Goal: Book appointment/travel/reservation

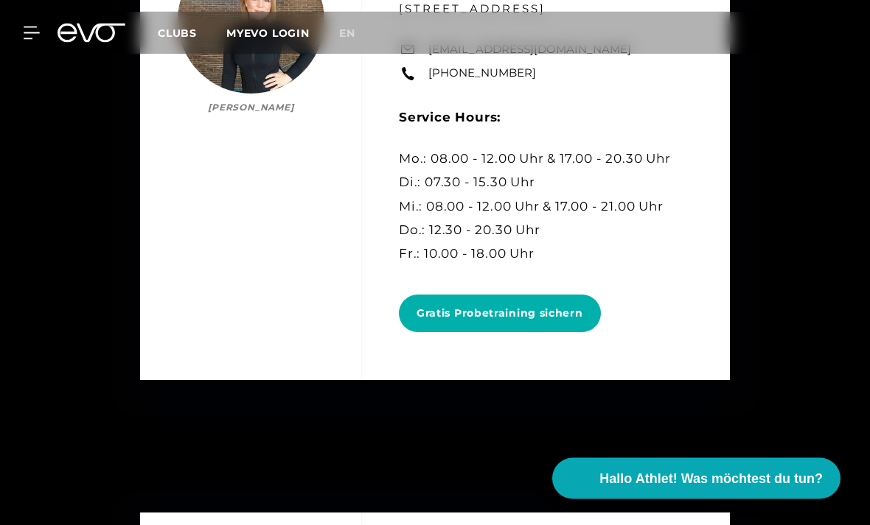
scroll to position [5195, 0]
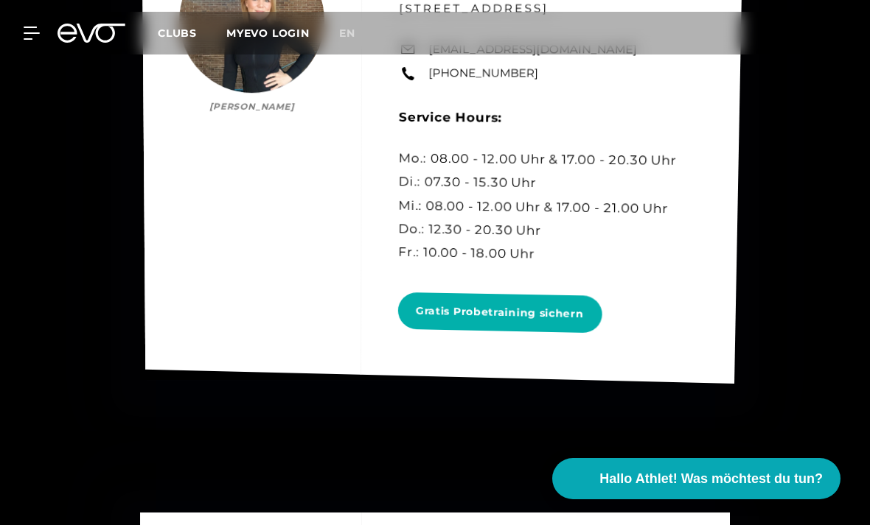
click at [564, 58] on link "[EMAIL_ADDRESS][DOMAIN_NAME]" at bounding box center [533, 49] width 209 height 17
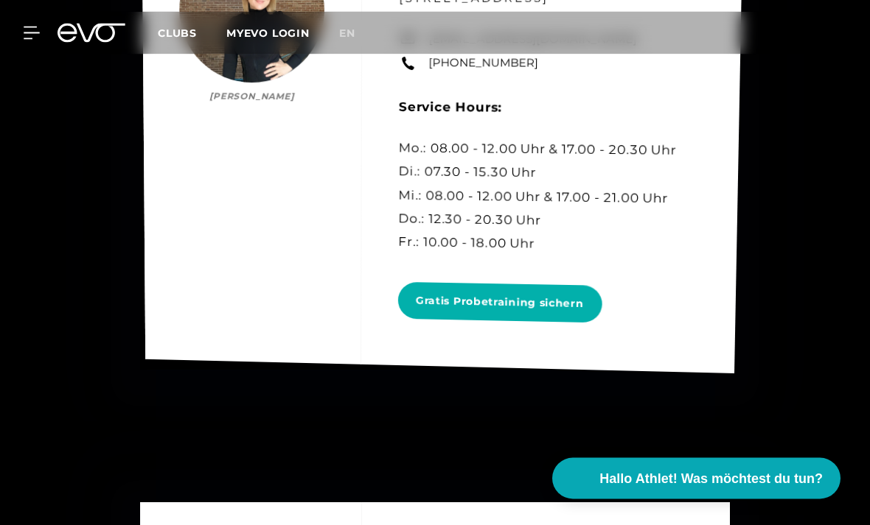
scroll to position [5205, 0]
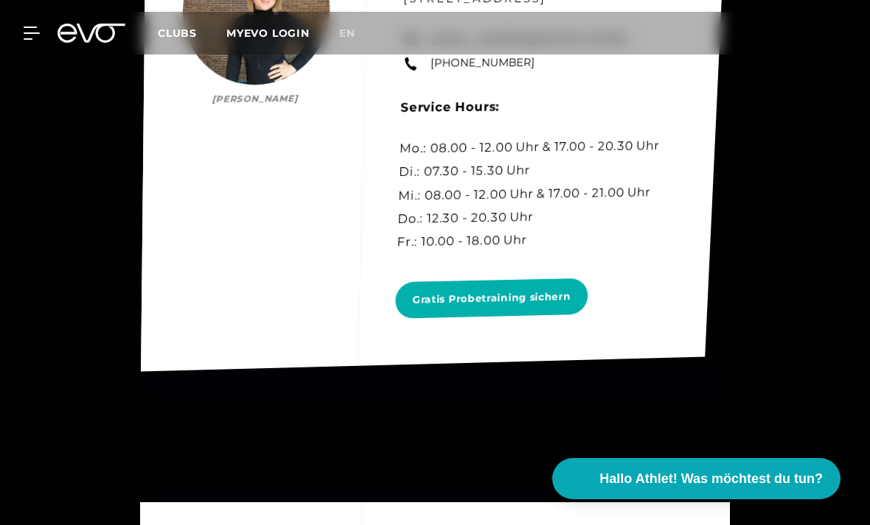
click at [256, 140] on div "Hamburg [PERSON_NAME] [PERSON_NAME] Gym Managerin [PERSON_NAME], [STREET_ADDRES…" at bounding box center [433, 134] width 585 height 475
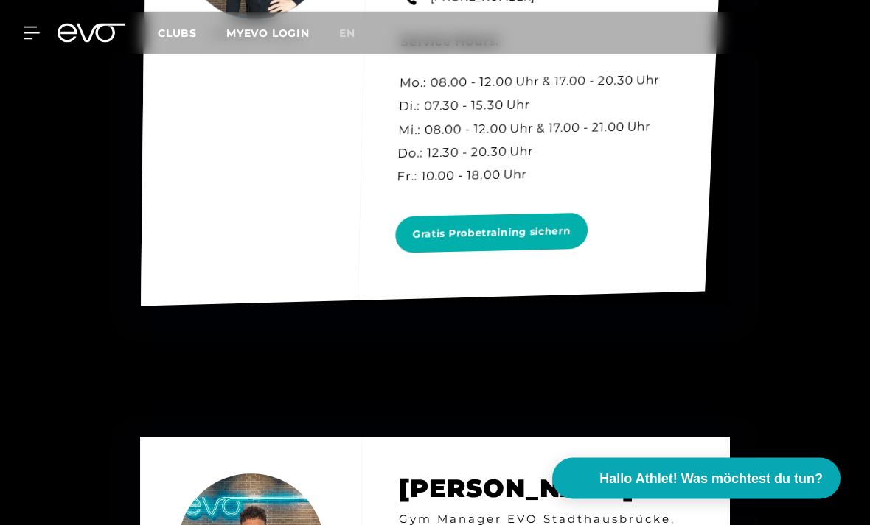
scroll to position [5141, 0]
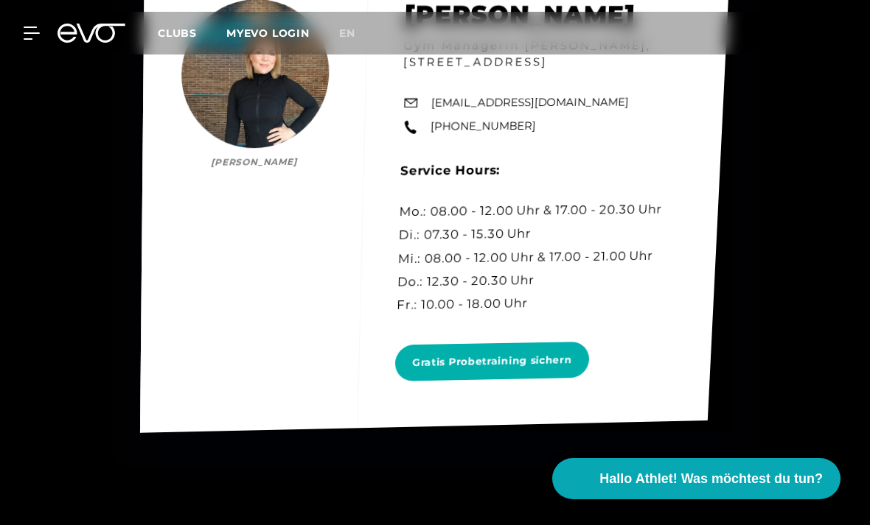
click at [321, 162] on div "Hamburg [PERSON_NAME] [PERSON_NAME] Gym Managerin [PERSON_NAME], [STREET_ADDRES…" at bounding box center [435, 197] width 590 height 472
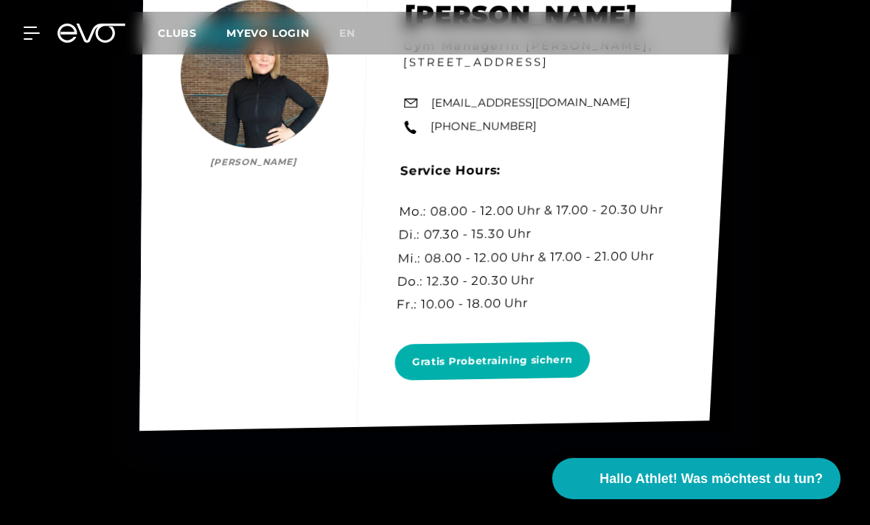
click at [345, 150] on div "Hamburg [PERSON_NAME] [PERSON_NAME] Gym Managerin [PERSON_NAME], [STREET_ADDRES…" at bounding box center [435, 196] width 593 height 469
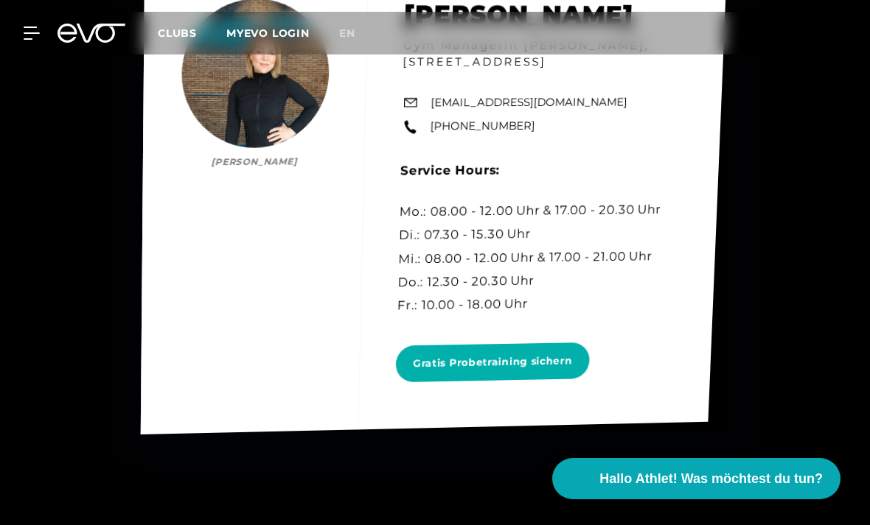
click at [338, 214] on div "Hamburg [PERSON_NAME] [PERSON_NAME] Gym Managerin [PERSON_NAME], [STREET_ADDRES…" at bounding box center [434, 197] width 586 height 475
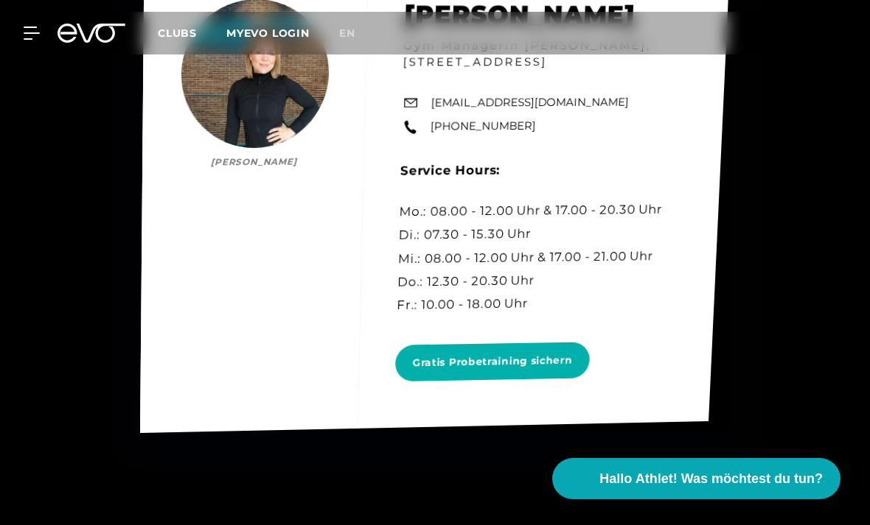
click at [341, 189] on div "Hamburg [PERSON_NAME] [PERSON_NAME] Gym Managerin [PERSON_NAME], [STREET_ADDRES…" at bounding box center [435, 197] width 590 height 472
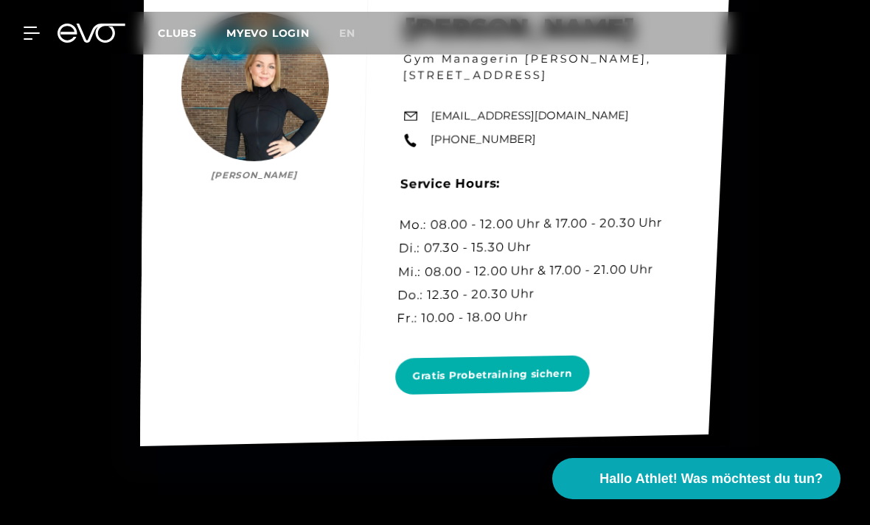
scroll to position [5140, 0]
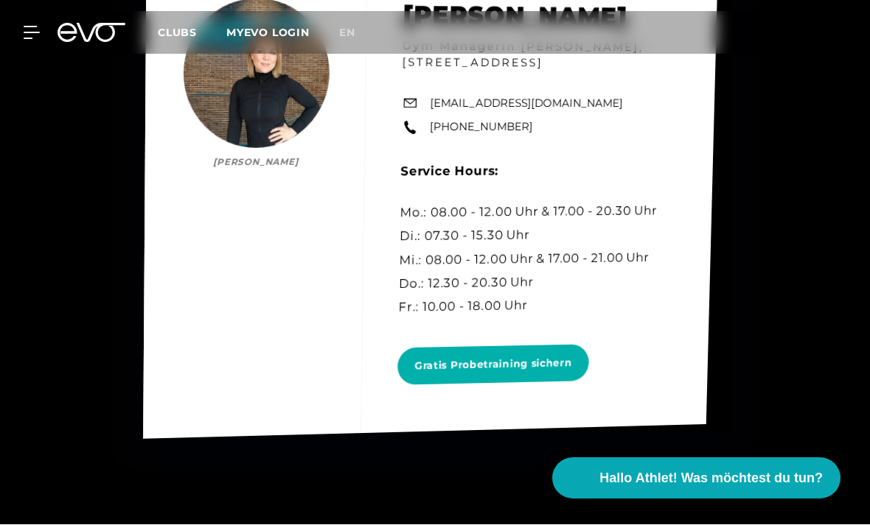
click at [272, 239] on div "Hamburg [PERSON_NAME] [PERSON_NAME] Gym Managerin [PERSON_NAME], [STREET_ADDRES…" at bounding box center [430, 200] width 575 height 480
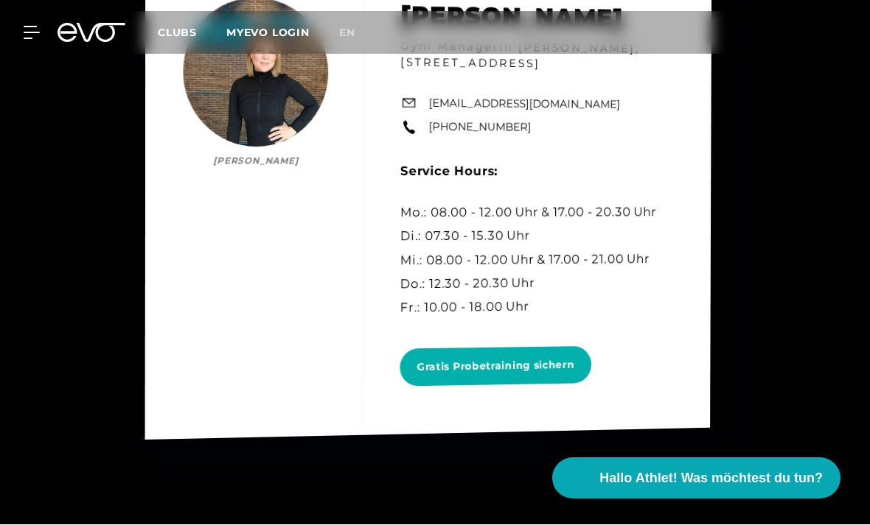
click at [285, 300] on div "Hamburg [PERSON_NAME] [PERSON_NAME] Gym Managerin [PERSON_NAME], [STREET_ADDRES…" at bounding box center [428, 200] width 566 height 482
click at [293, 294] on div "Hamburg [PERSON_NAME] [PERSON_NAME] Gym Managerin [PERSON_NAME], [STREET_ADDRES…" at bounding box center [427, 199] width 567 height 481
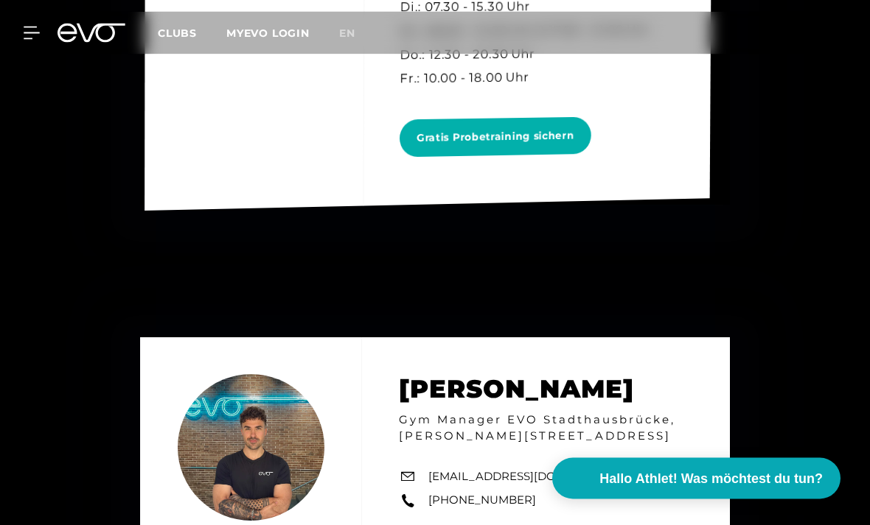
scroll to position [5370, 0]
click at [548, 146] on span "Gratis Probetraining sichern" at bounding box center [495, 137] width 158 height 18
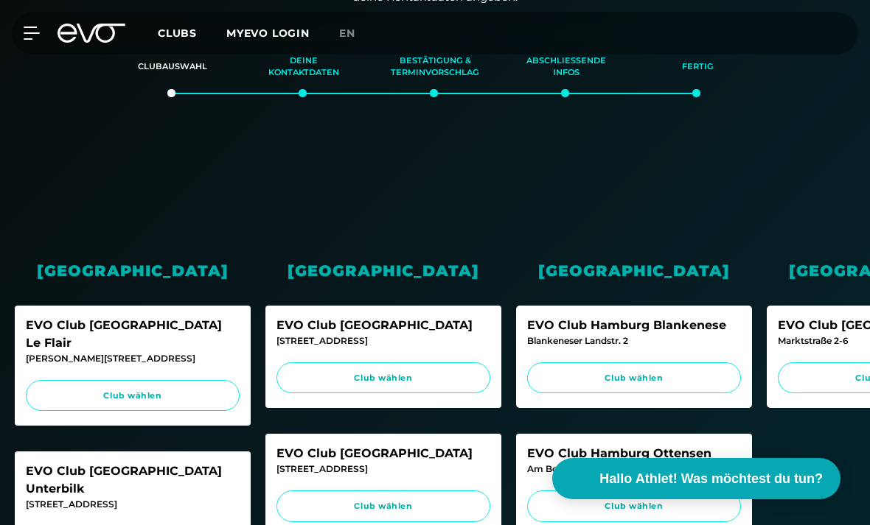
scroll to position [223, 0]
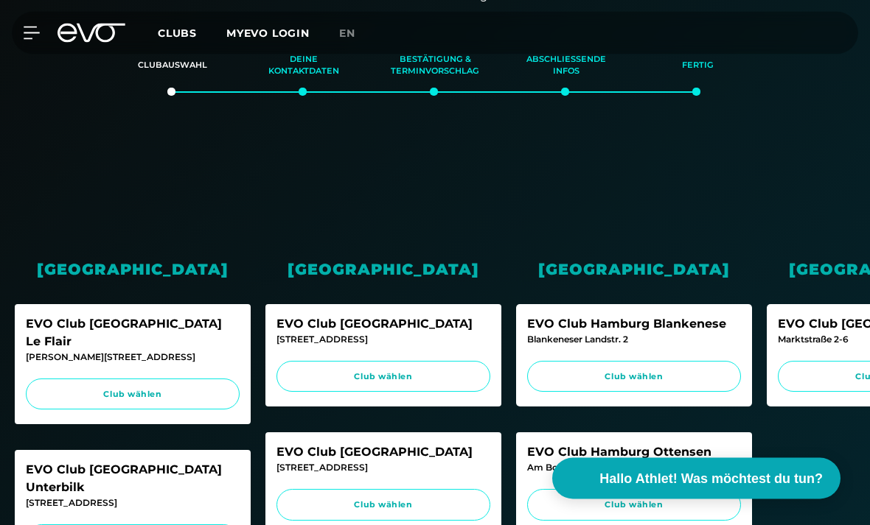
click at [563, 372] on span "Club wählen" at bounding box center [634, 377] width 186 height 13
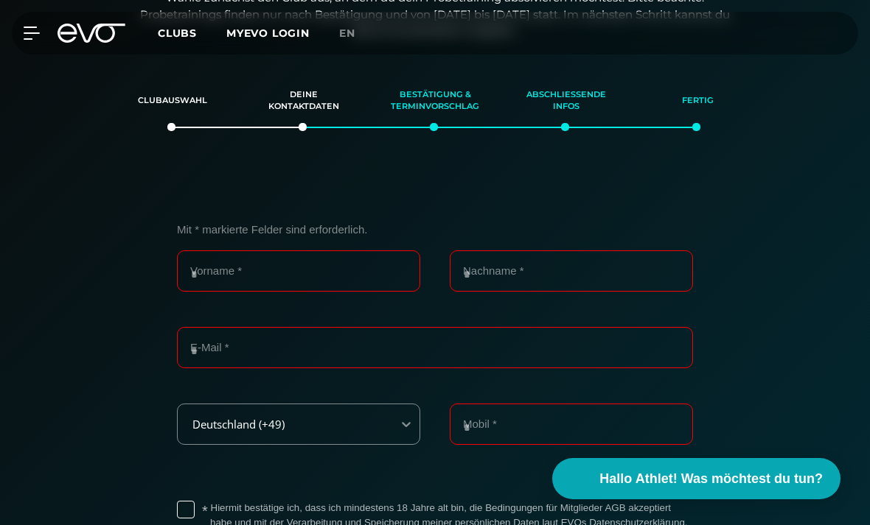
scroll to position [187, 0]
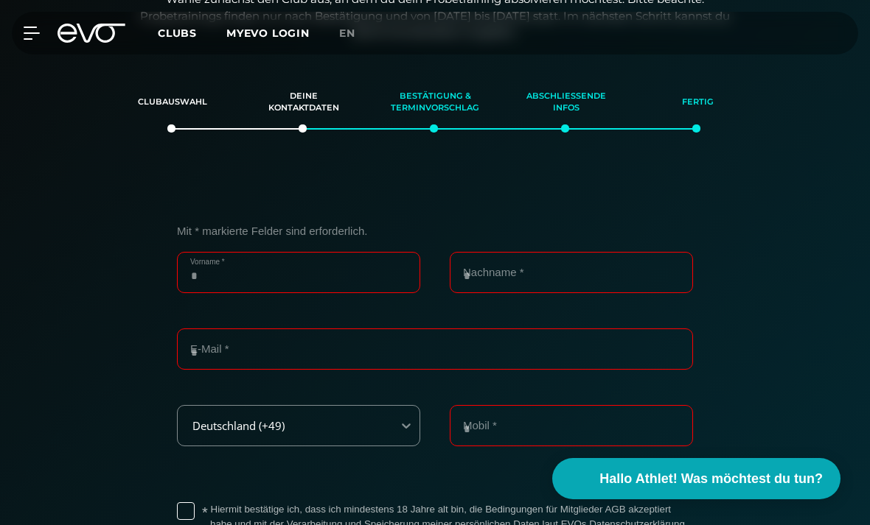
click at [209, 276] on input "Vorname *" at bounding box center [298, 272] width 243 height 41
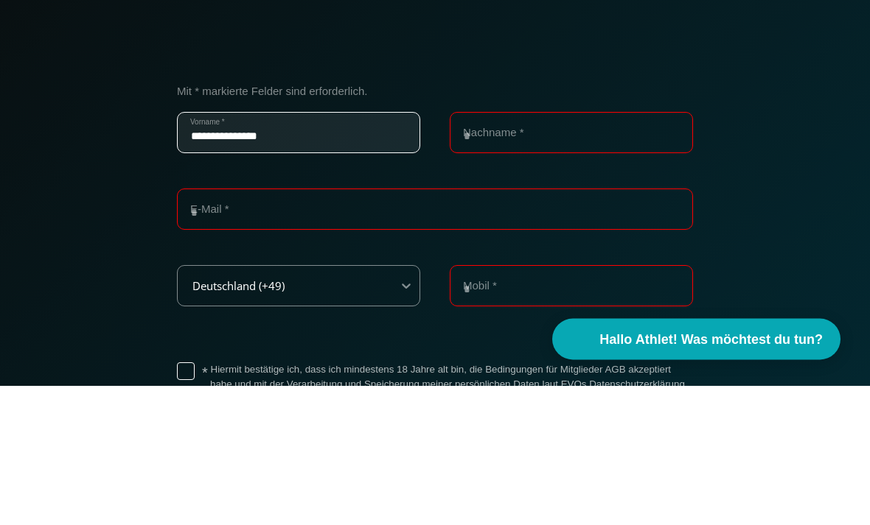
click at [282, 252] on input "**********" at bounding box center [298, 272] width 243 height 41
type input "******"
click at [610, 252] on input "Nachname *" at bounding box center [571, 272] width 243 height 41
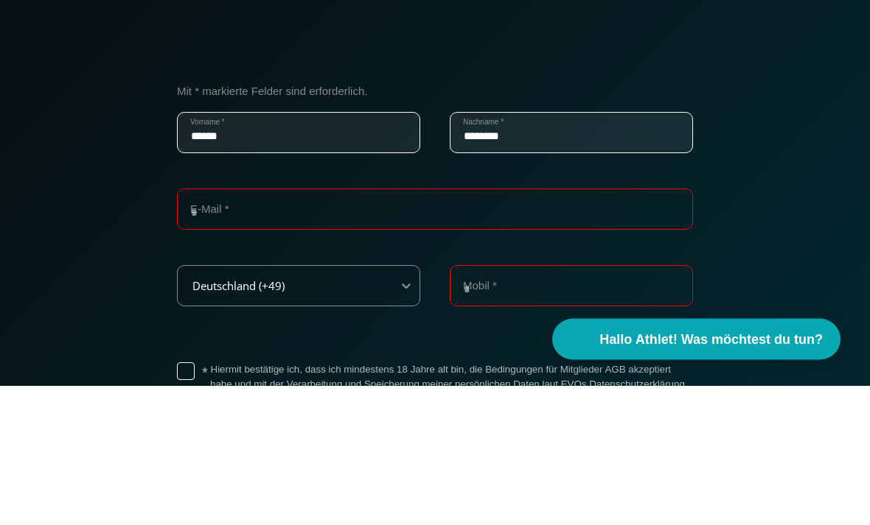
type input "********"
click at [497, 329] on input "E-Mail *" at bounding box center [435, 349] width 516 height 41
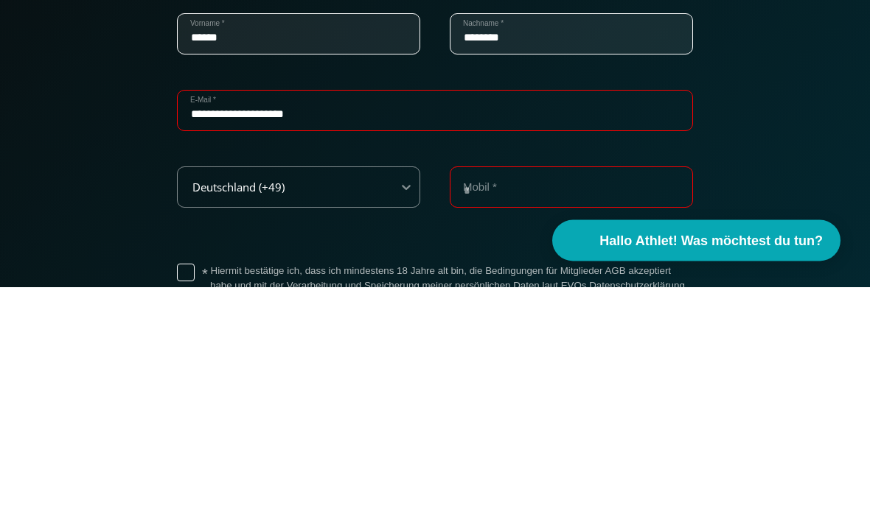
type input "**********"
click at [604, 405] on input "Mobil *" at bounding box center [571, 425] width 243 height 41
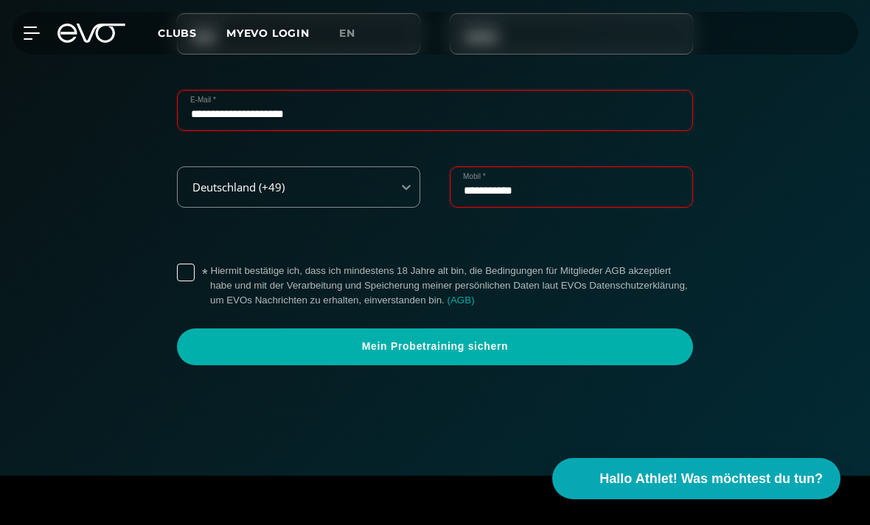
type input "**********"
click at [197, 262] on div "* Hiermit bestätige ich, dass ich mindestens 18 Jahre alt bin, die Bedingungen …" at bounding box center [435, 286] width 516 height 56
click at [178, 282] on div "* Hiermit bestätige ich, dass ich mindestens 18 Jahre alt bin, die Bedingungen …" at bounding box center [435, 286] width 516 height 56
click at [210, 270] on label "* Hiermit bestätige ich, dass ich mindestens 18 Jahre alt bin, die Bedingungen …" at bounding box center [451, 286] width 483 height 44
click at [646, 347] on span "Mein Probetraining sichern" at bounding box center [435, 347] width 480 height 15
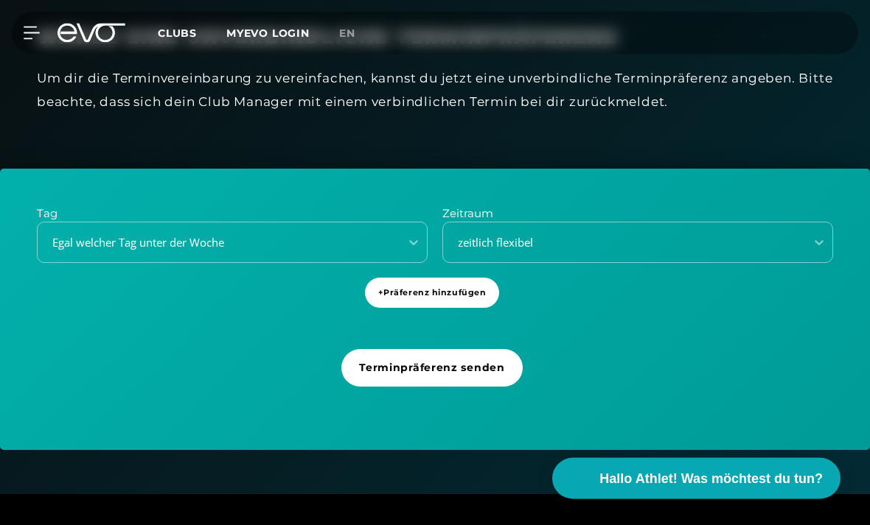
scroll to position [371, 0]
click at [385, 287] on span "+ Präferenz hinzufügen" at bounding box center [432, 293] width 108 height 13
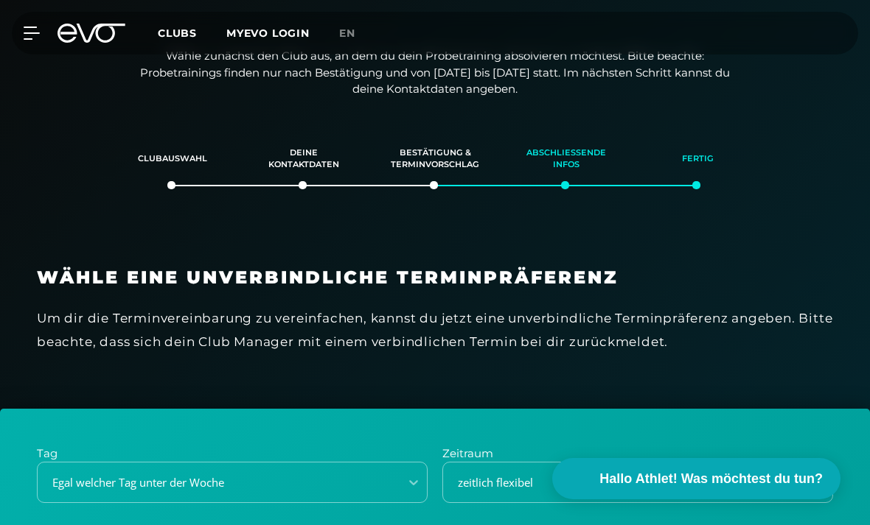
scroll to position [0, 0]
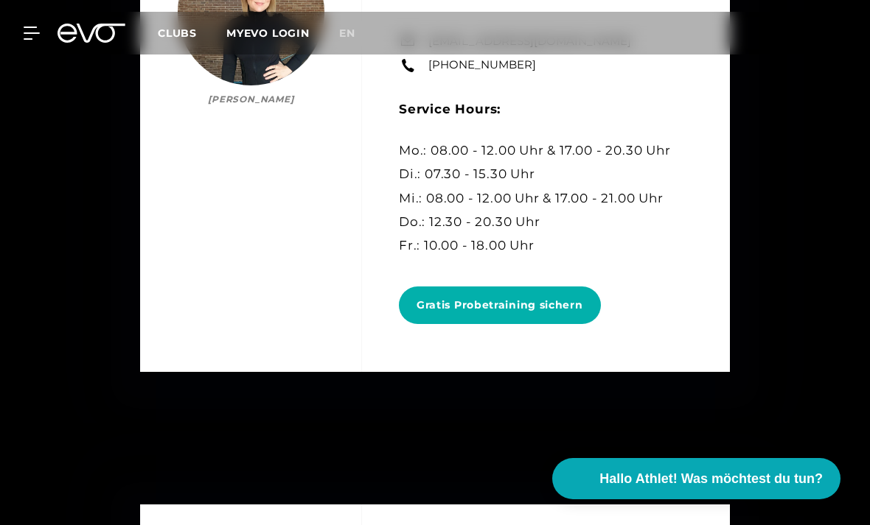
scroll to position [5200, 0]
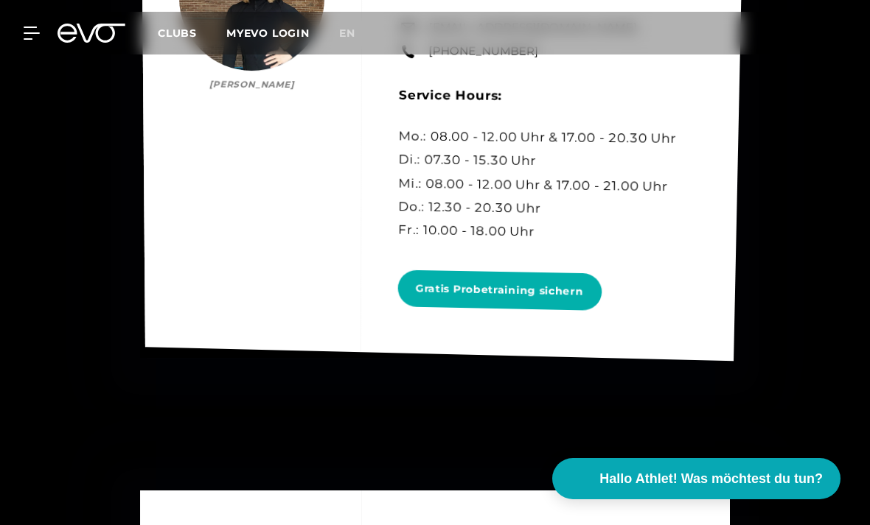
click at [558, 214] on div "Hamburg [PERSON_NAME] [PERSON_NAME] Gym Managerin [PERSON_NAME], [STREET_ADDRES…" at bounding box center [442, 122] width 602 height 477
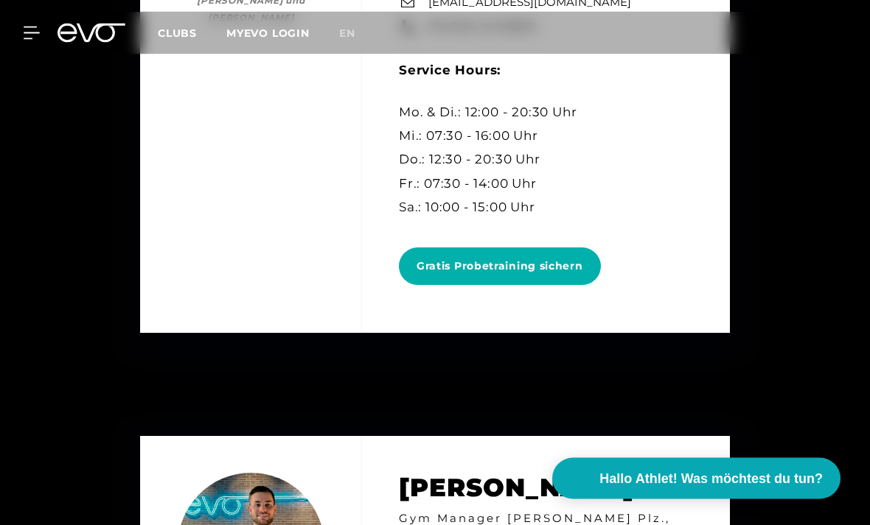
scroll to position [4038, 0]
